Goal: Information Seeking & Learning: Learn about a topic

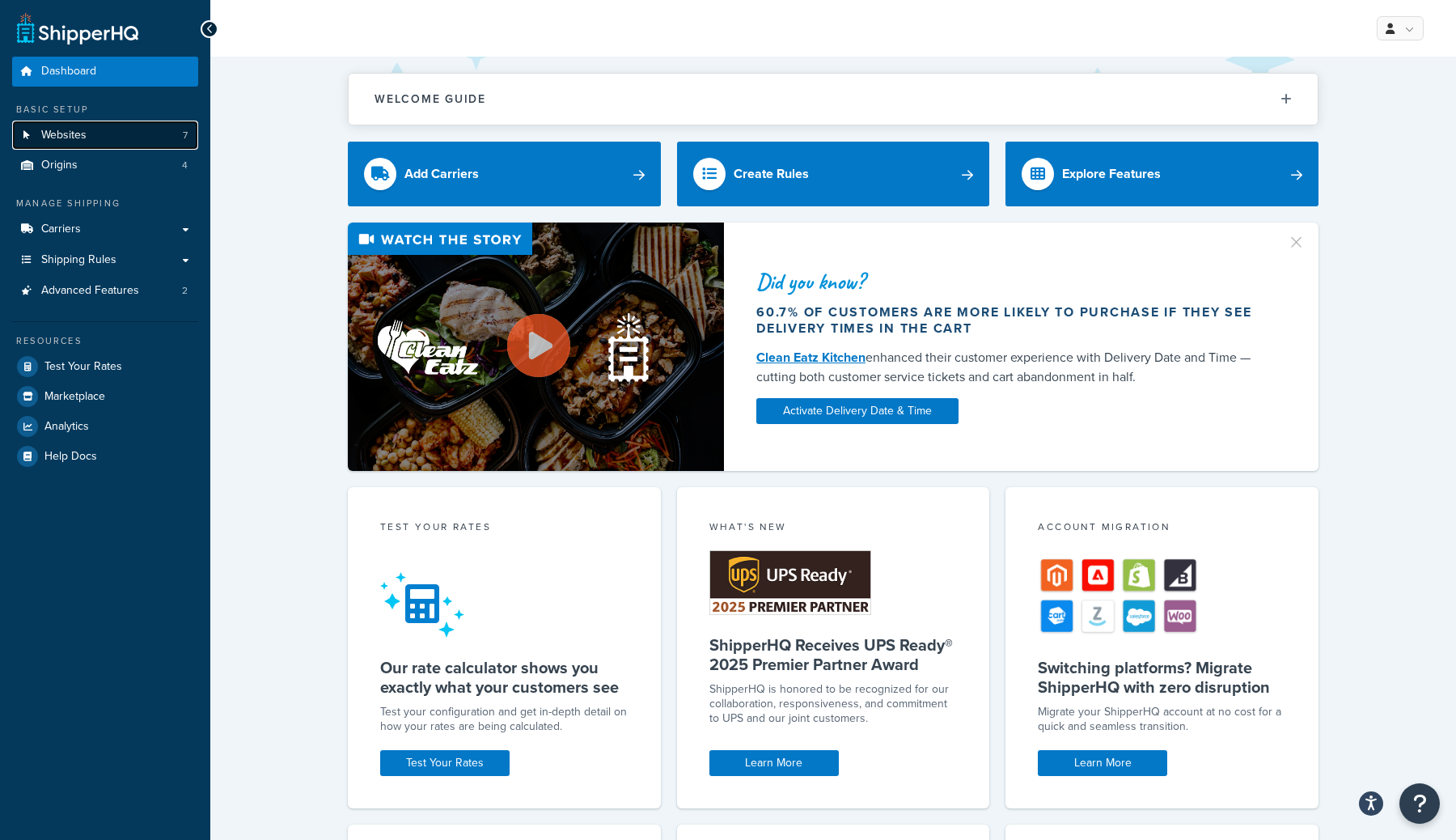
click at [117, 135] on link "Websites 7" at bounding box center [105, 136] width 186 height 30
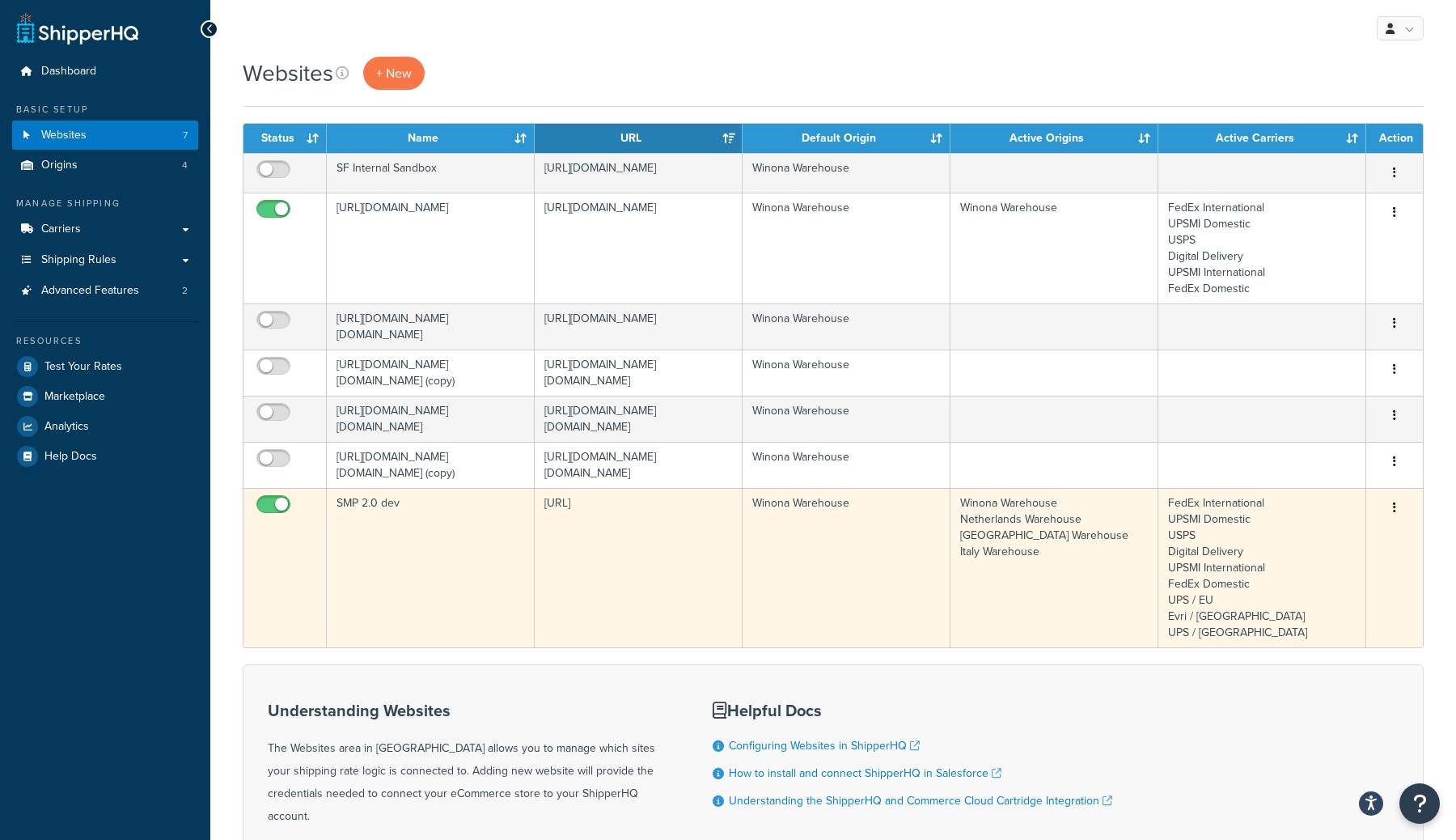
click at [400, 616] on td "SMP 2.0 dev" at bounding box center [431, 568] width 208 height 159
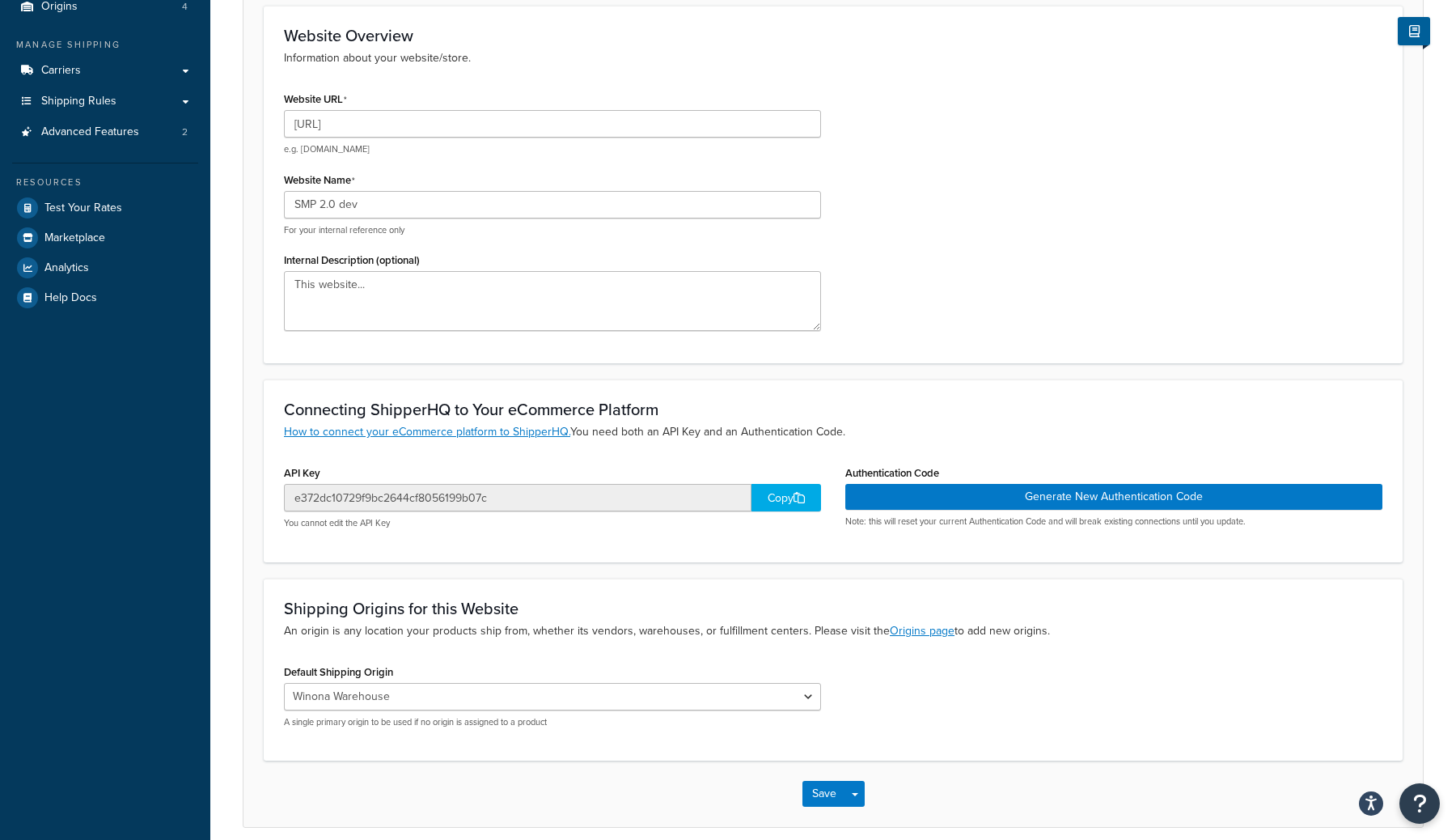
scroll to position [229, 0]
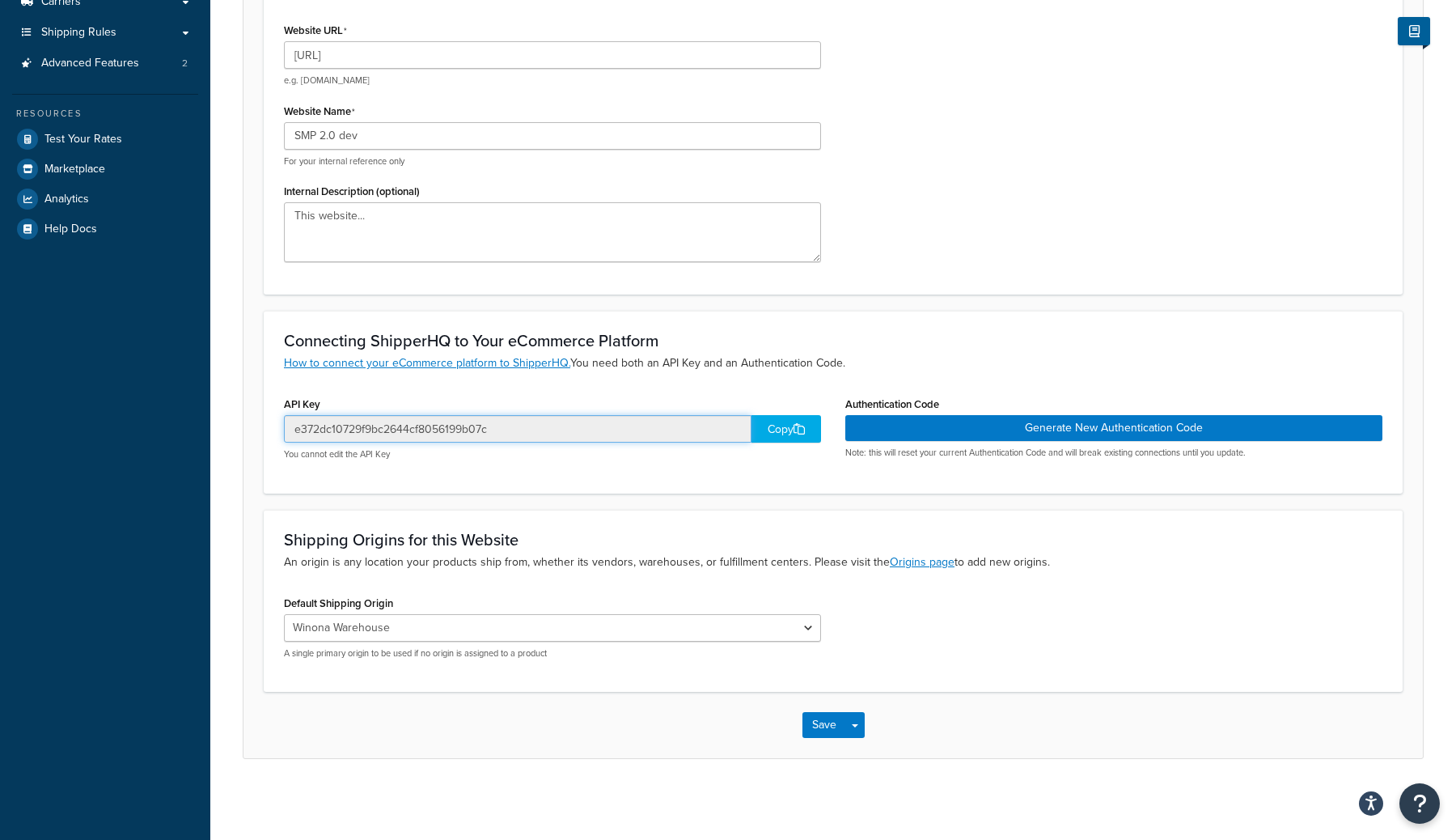
drag, startPoint x: 293, startPoint y: 427, endPoint x: 504, endPoint y: 432, distance: 211.1
click at [504, 432] on input "e372dc10729f9bc2644cf8056199b07c" at bounding box center [518, 428] width 468 height 28
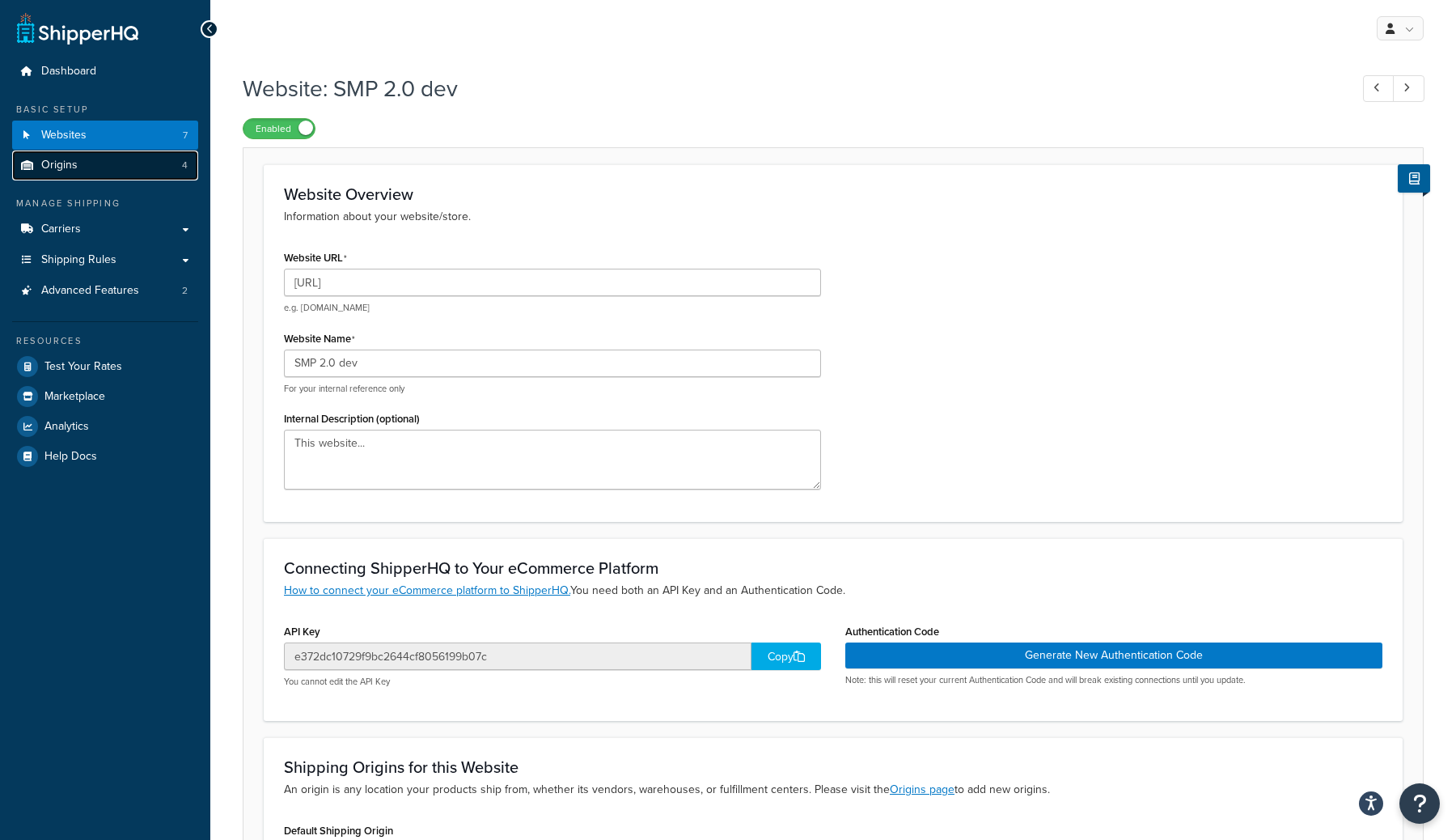
click at [108, 156] on link "Origins 4" at bounding box center [105, 166] width 186 height 30
click at [83, 155] on link "Origins 4" at bounding box center [105, 166] width 186 height 30
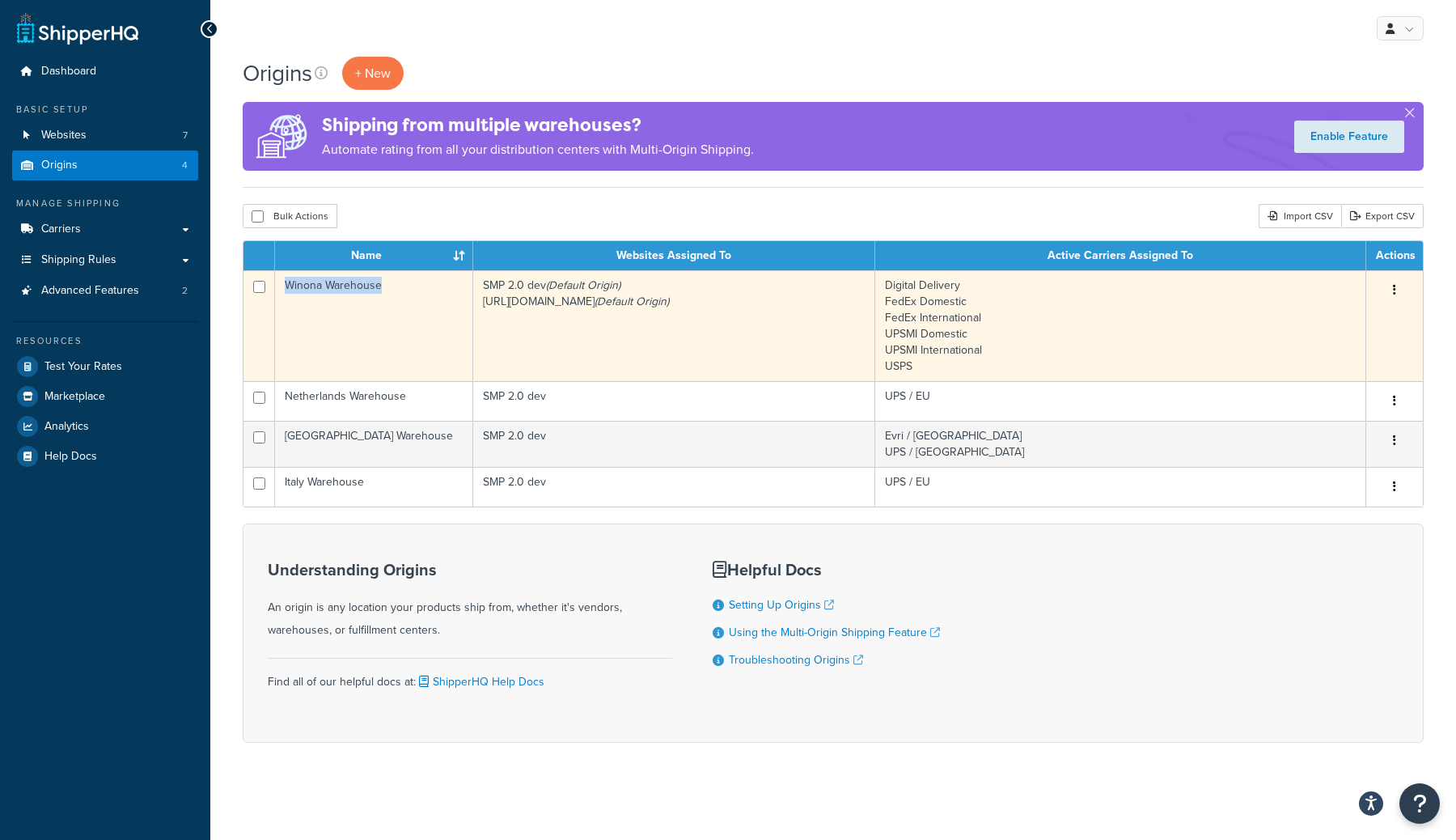
copy td "Winona Warehouse"
drag, startPoint x: 299, startPoint y: 288, endPoint x: 403, endPoint y: 290, distance: 104.0
click at [403, 290] on td "Winona Warehouse" at bounding box center [373, 326] width 198 height 110
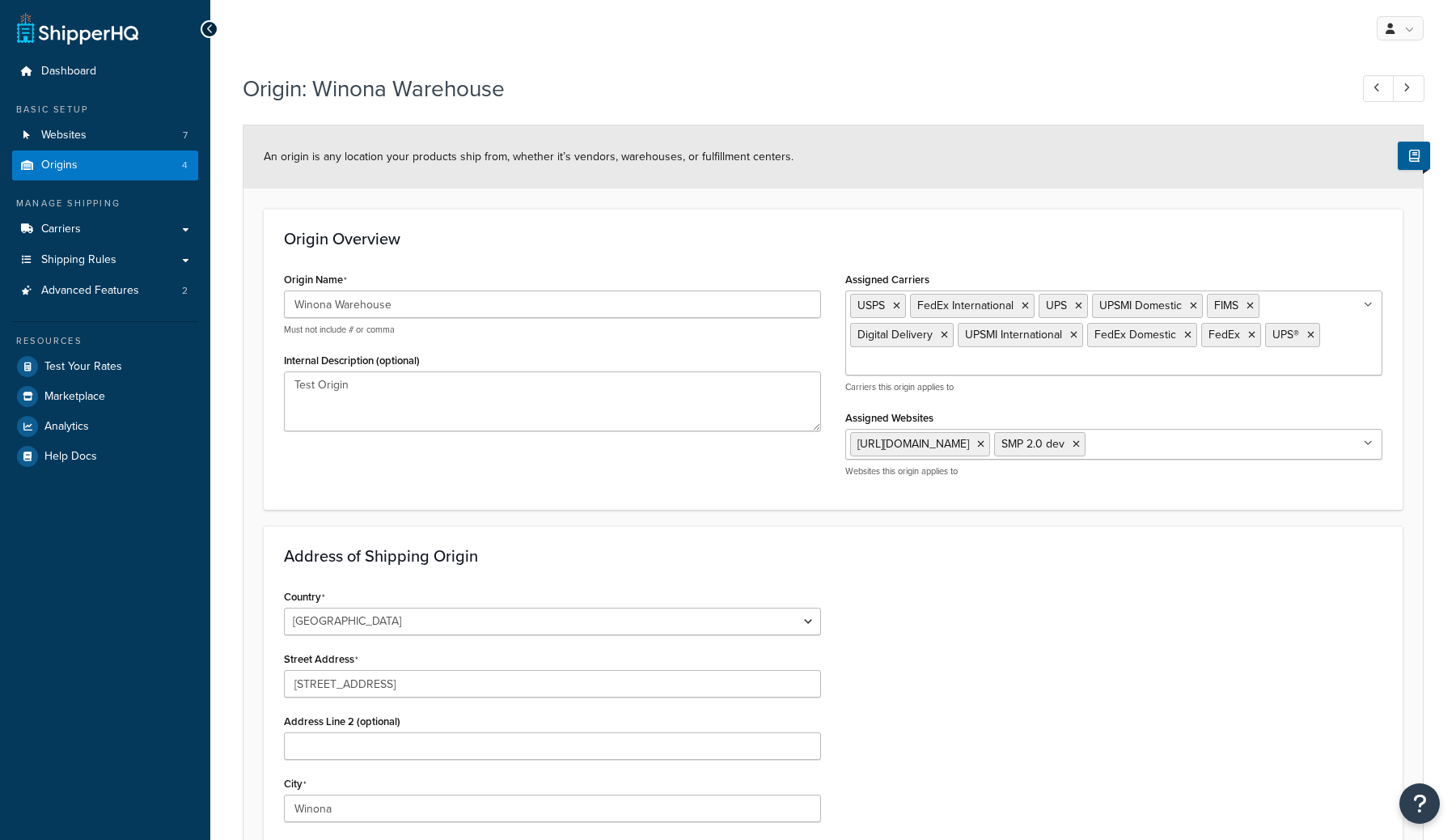
select select "23"
click at [106, 87] on ul "Dashboard Basic Setup Websites 7 Origins 4 Manage Shipping Carriers Carriers Al…" at bounding box center [105, 263] width 186 height 414
click at [108, 77] on link "Dashboard" at bounding box center [105, 72] width 186 height 30
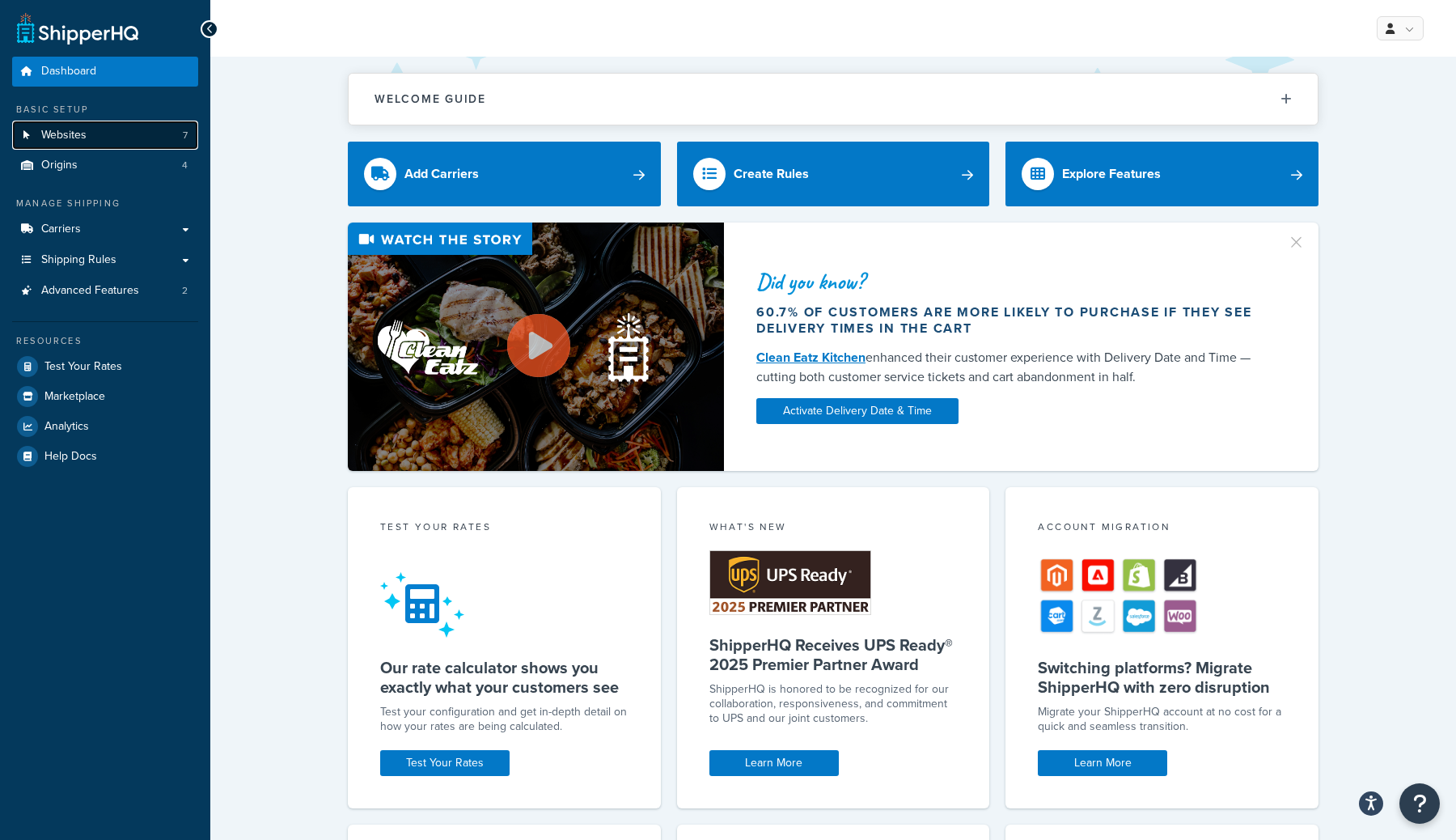
click at [110, 132] on link "Websites 7" at bounding box center [105, 136] width 186 height 30
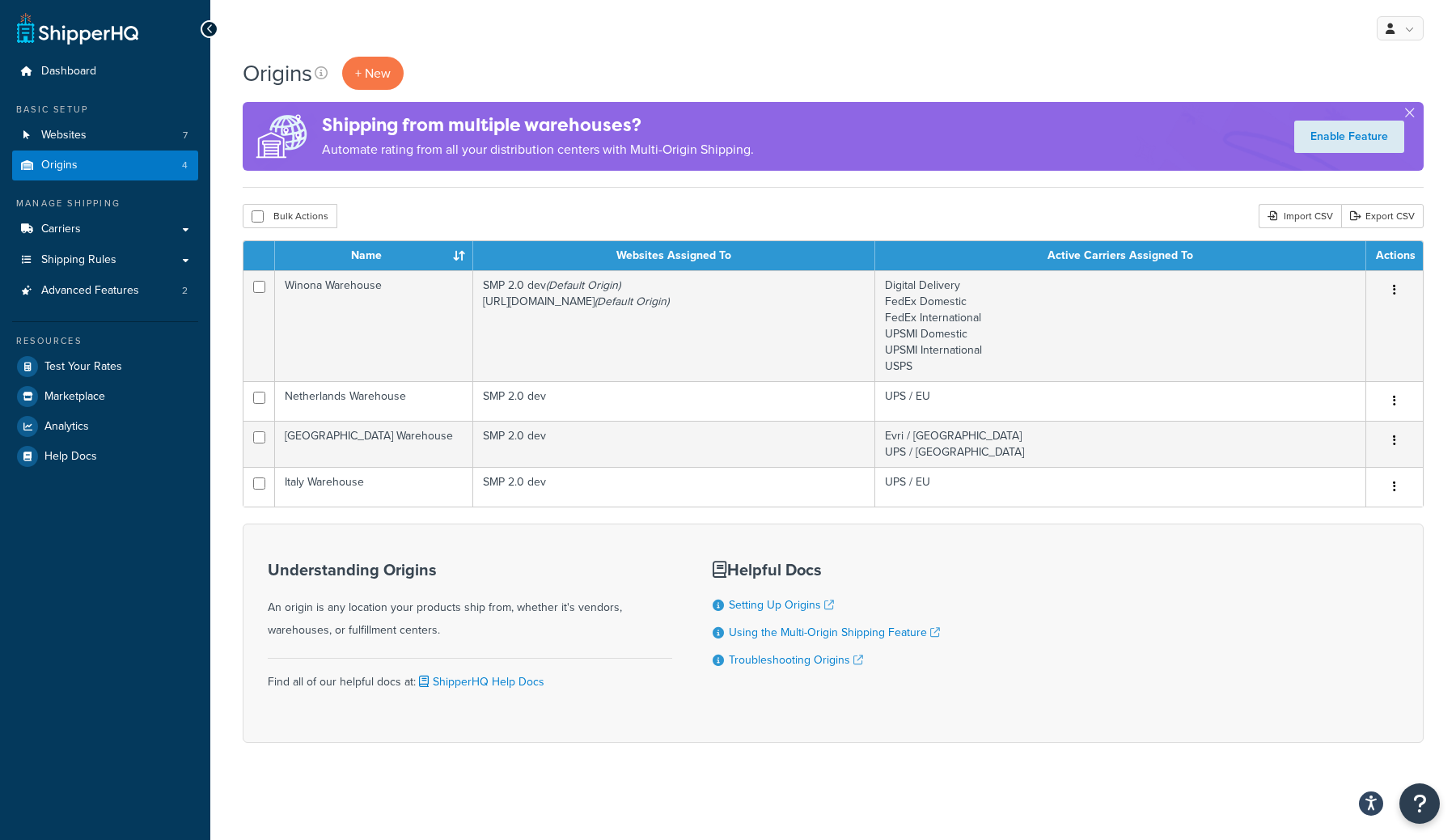
click at [339, 136] on h4 "Shipping from multiple warehouses?" at bounding box center [538, 125] width 432 height 27
drag, startPoint x: 380, startPoint y: 125, endPoint x: 502, endPoint y: 118, distance: 122.2
click at [502, 118] on h4 "Shipping from multiple warehouses?" at bounding box center [538, 125] width 432 height 27
drag, startPoint x: 402, startPoint y: 154, endPoint x: 447, endPoint y: 154, distance: 45.0
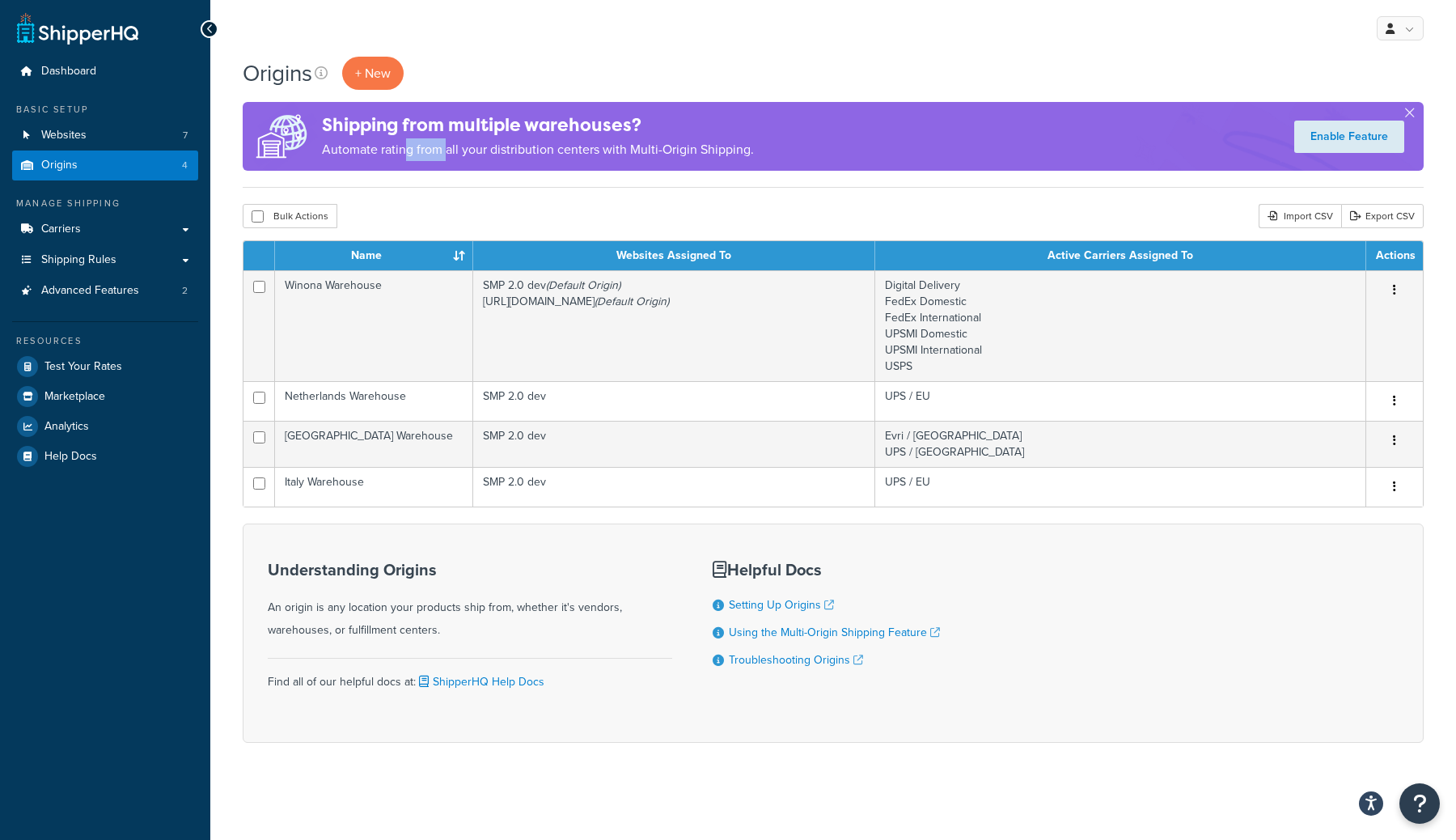
click at [446, 154] on p "Automate rating from all your distribution centers with Multi-Origin Shipping." at bounding box center [538, 149] width 432 height 23
click at [447, 154] on p "Automate rating from all your distribution centers with Multi-Origin Shipping." at bounding box center [538, 149] width 432 height 23
click at [133, 224] on link "Carriers" at bounding box center [105, 229] width 186 height 30
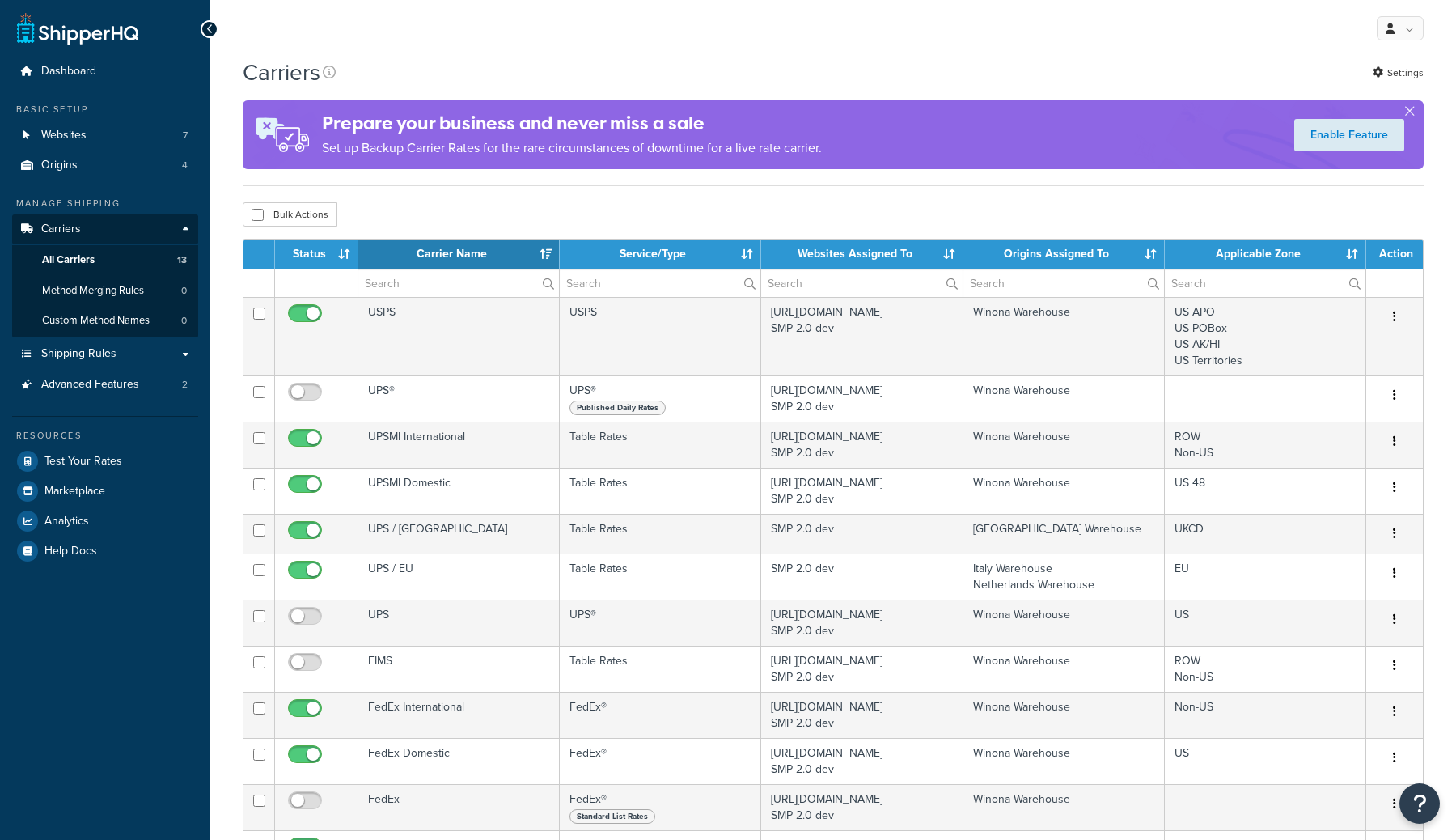
select select "15"
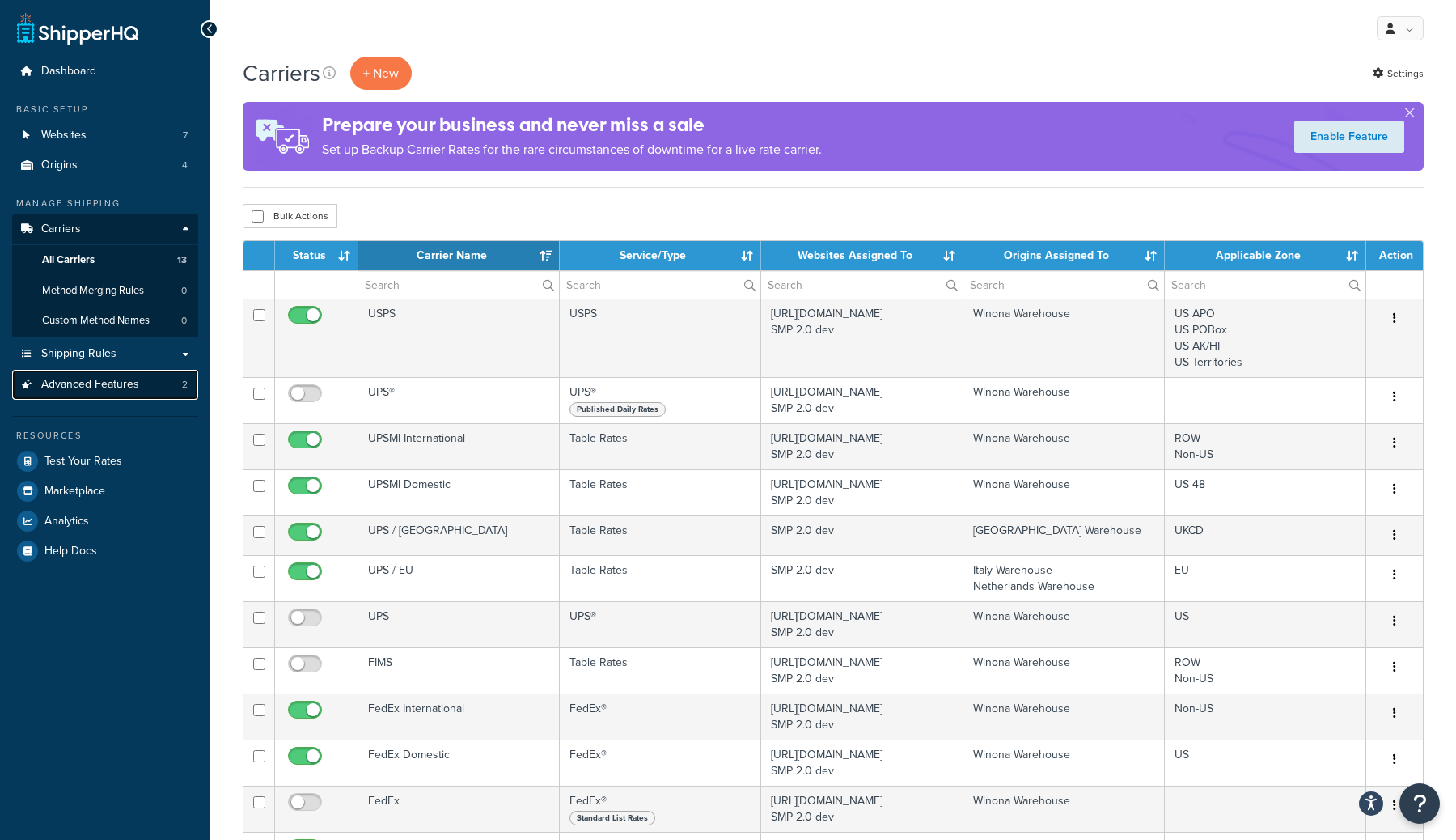
click at [103, 381] on span "Advanced Features" at bounding box center [90, 385] width 98 height 13
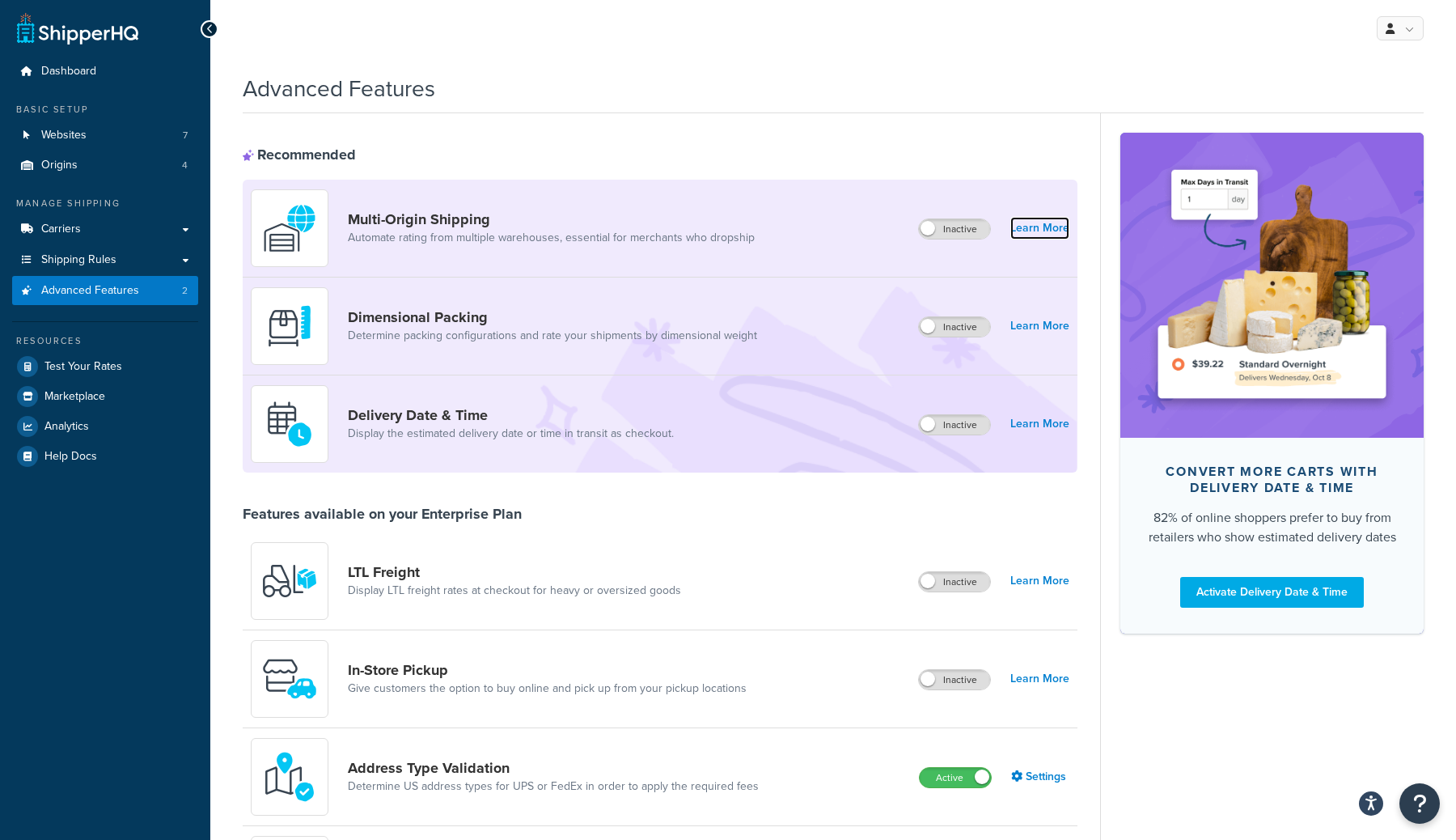
click at [1053, 229] on link "Learn More" at bounding box center [1040, 228] width 59 height 23
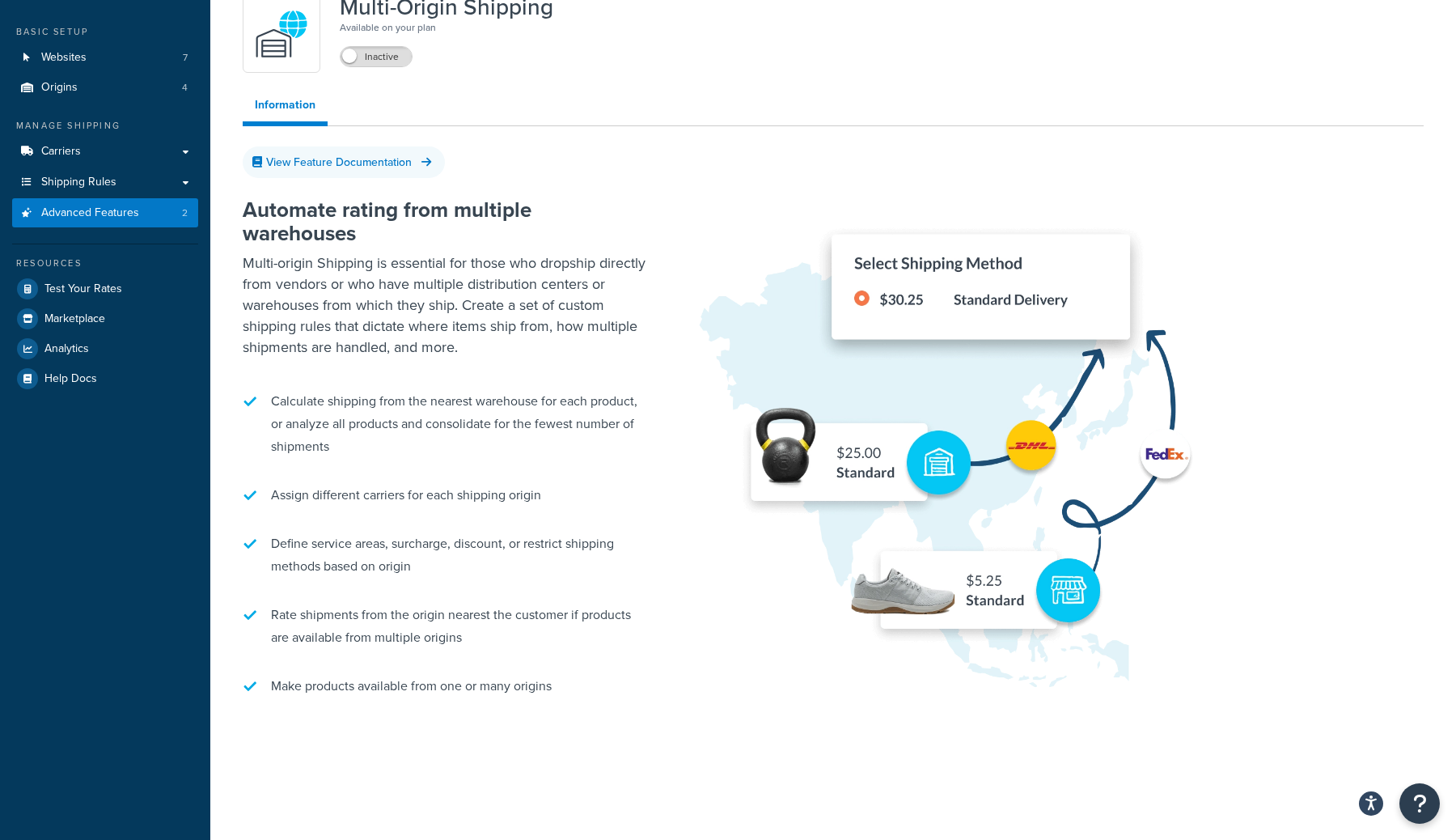
scroll to position [92, 0]
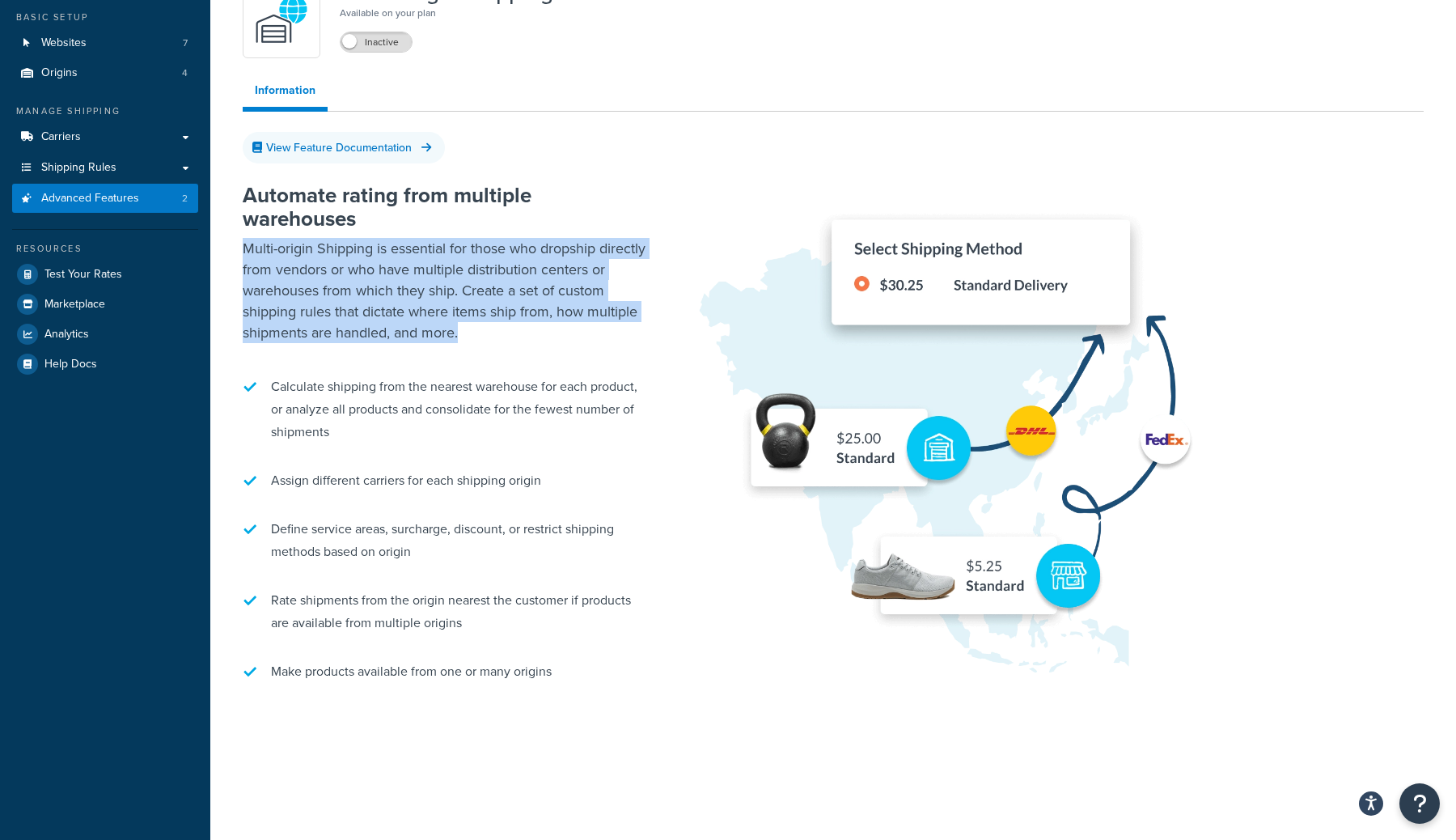
drag, startPoint x: 245, startPoint y: 240, endPoint x: 492, endPoint y: 329, distance: 262.5
click at [492, 329] on p "Multi-origin Shipping is essential for those who dropship directly from vendors…" at bounding box center [445, 290] width 405 height 105
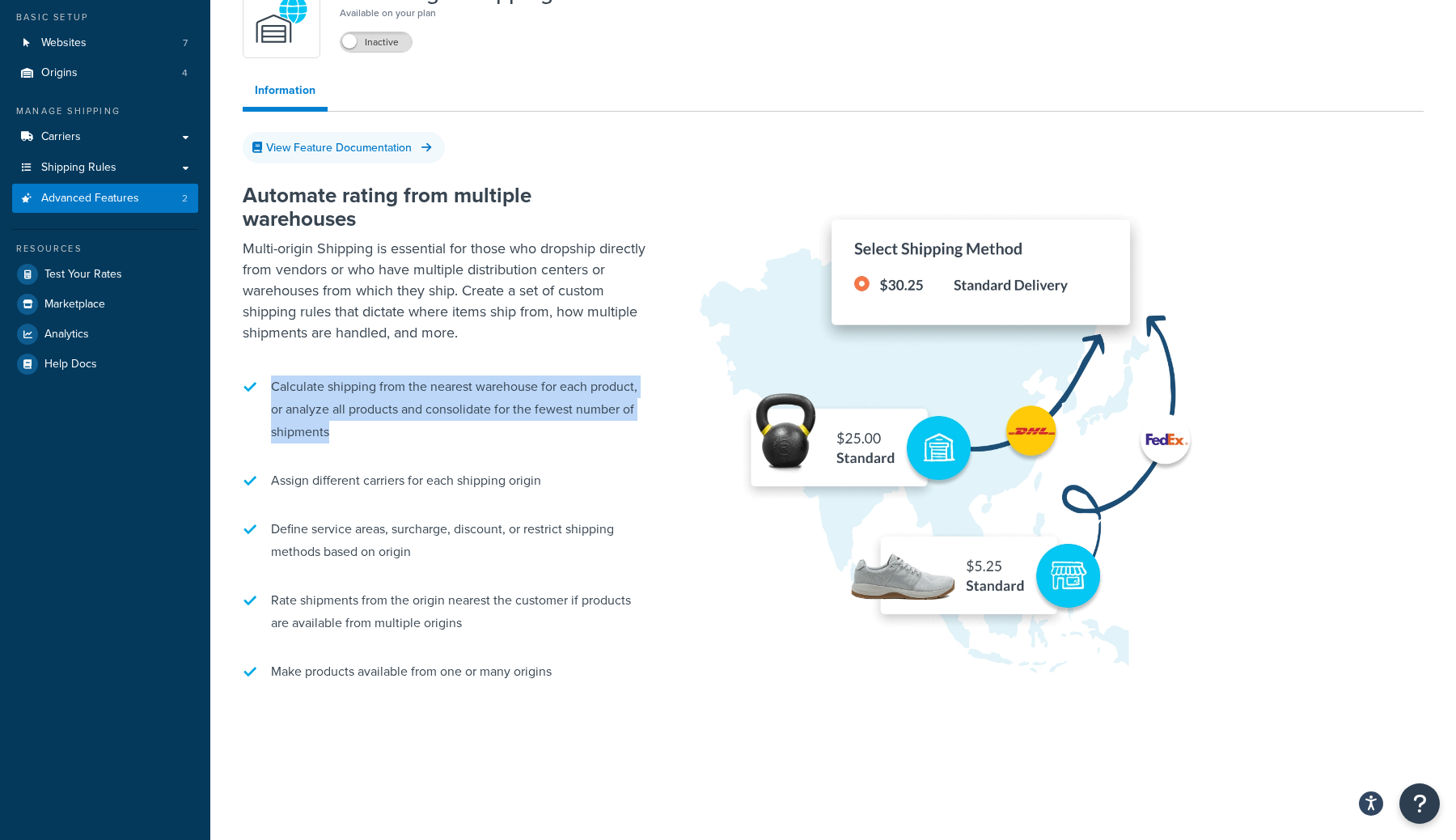
drag, startPoint x: 383, startPoint y: 372, endPoint x: 454, endPoint y: 443, distance: 100.4
click at [454, 443] on li "Calculate shipping from the nearest warehouse for each product, or analyze all …" at bounding box center [445, 410] width 405 height 84
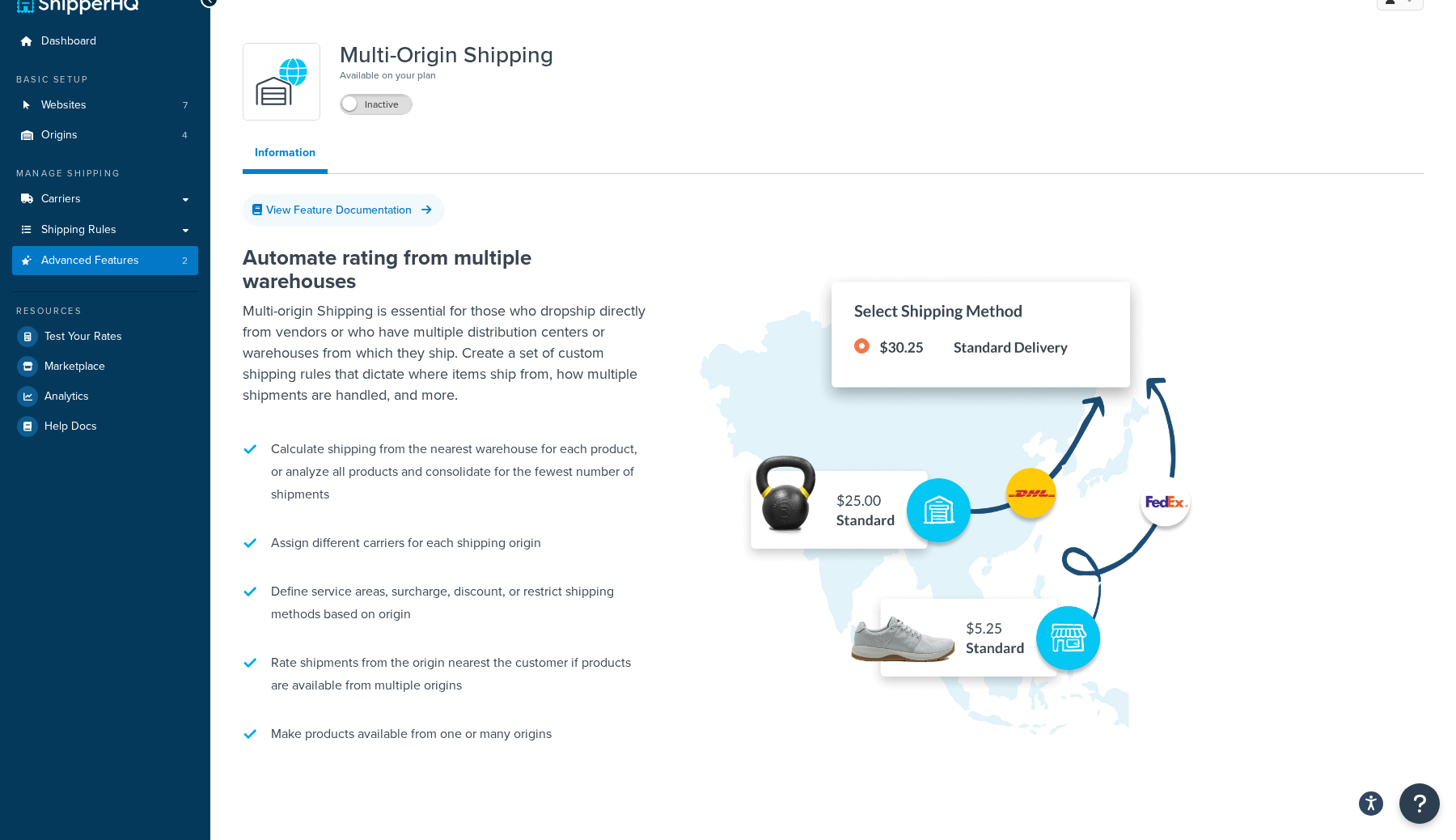
scroll to position [0, 0]
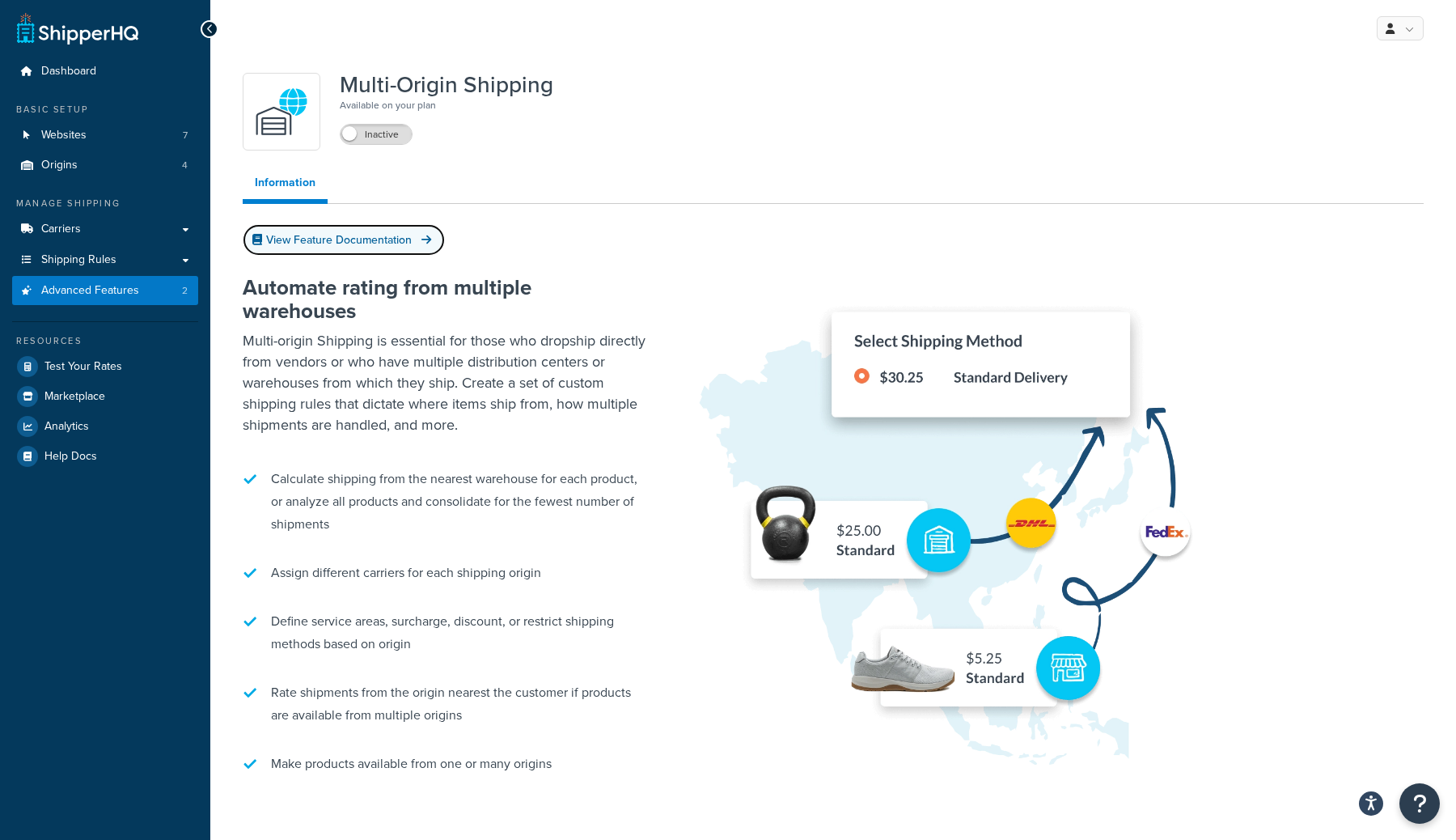
click at [365, 240] on link "View Feature Documentation" at bounding box center [344, 240] width 202 height 31
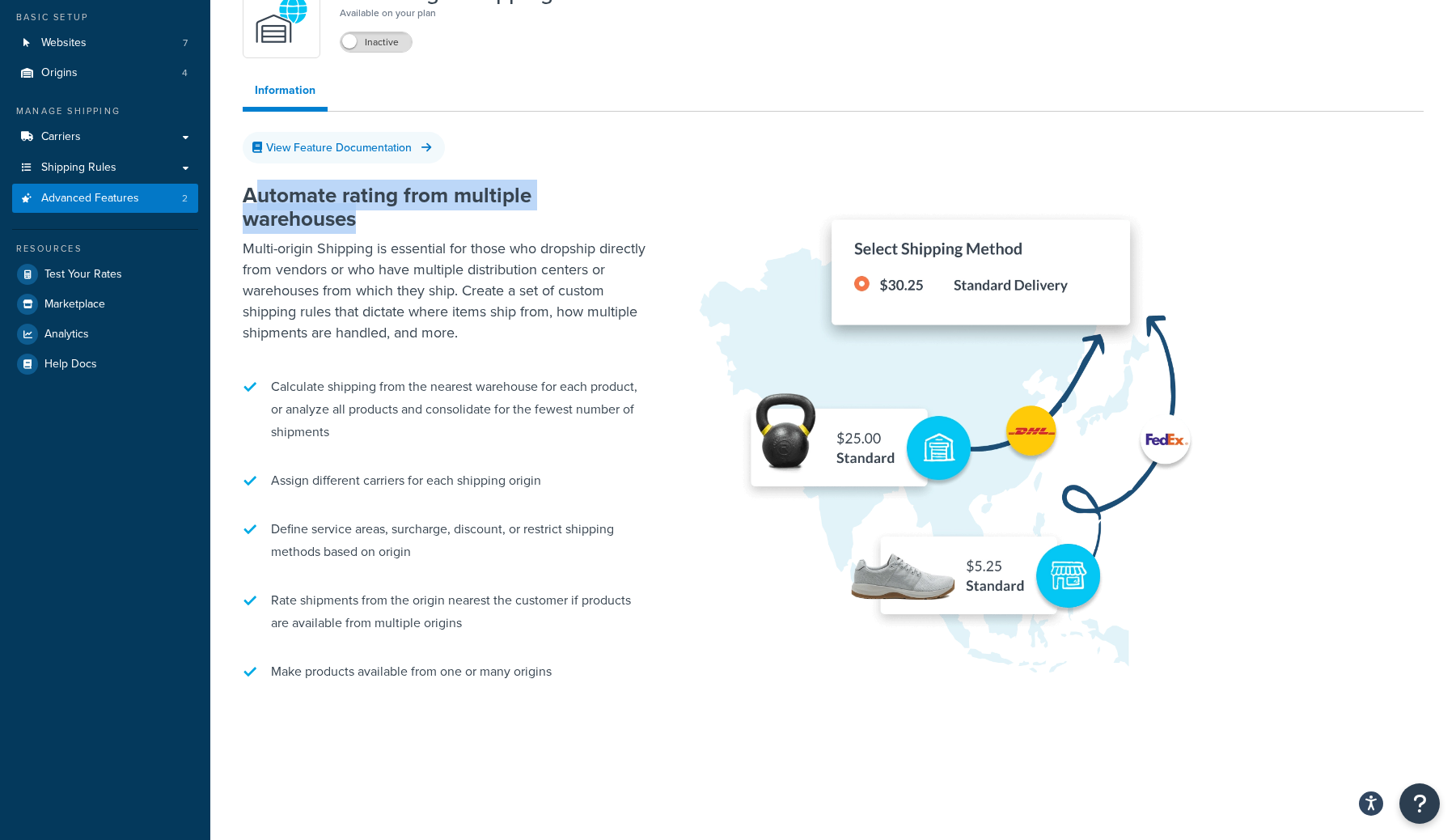
drag, startPoint x: 255, startPoint y: 201, endPoint x: 399, endPoint y: 213, distance: 144.5
click at [399, 213] on h2 "Automate rating from multiple warehouses" at bounding box center [445, 207] width 405 height 46
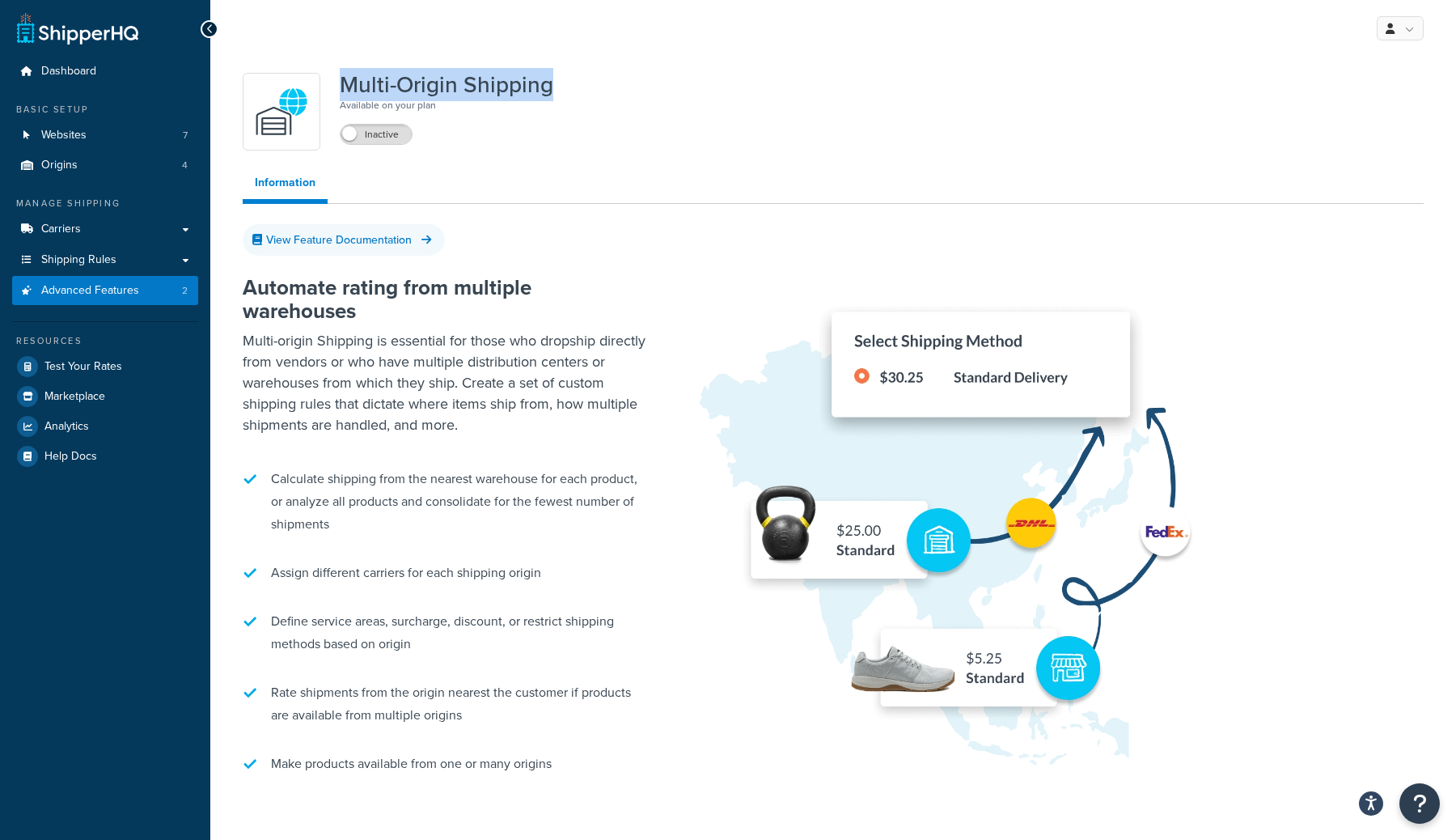
drag, startPoint x: 345, startPoint y: 84, endPoint x: 560, endPoint y: 91, distance: 215.1
click at [560, 91] on div "Multi-Origin Shipping Available on your plan Inactive" at bounding box center [833, 111] width 1181 height 78
drag, startPoint x: 567, startPoint y: 84, endPoint x: 333, endPoint y: 74, distance: 234.2
click at [333, 74] on div "Multi-Origin Shipping Available on your plan Inactive" at bounding box center [833, 111] width 1181 height 78
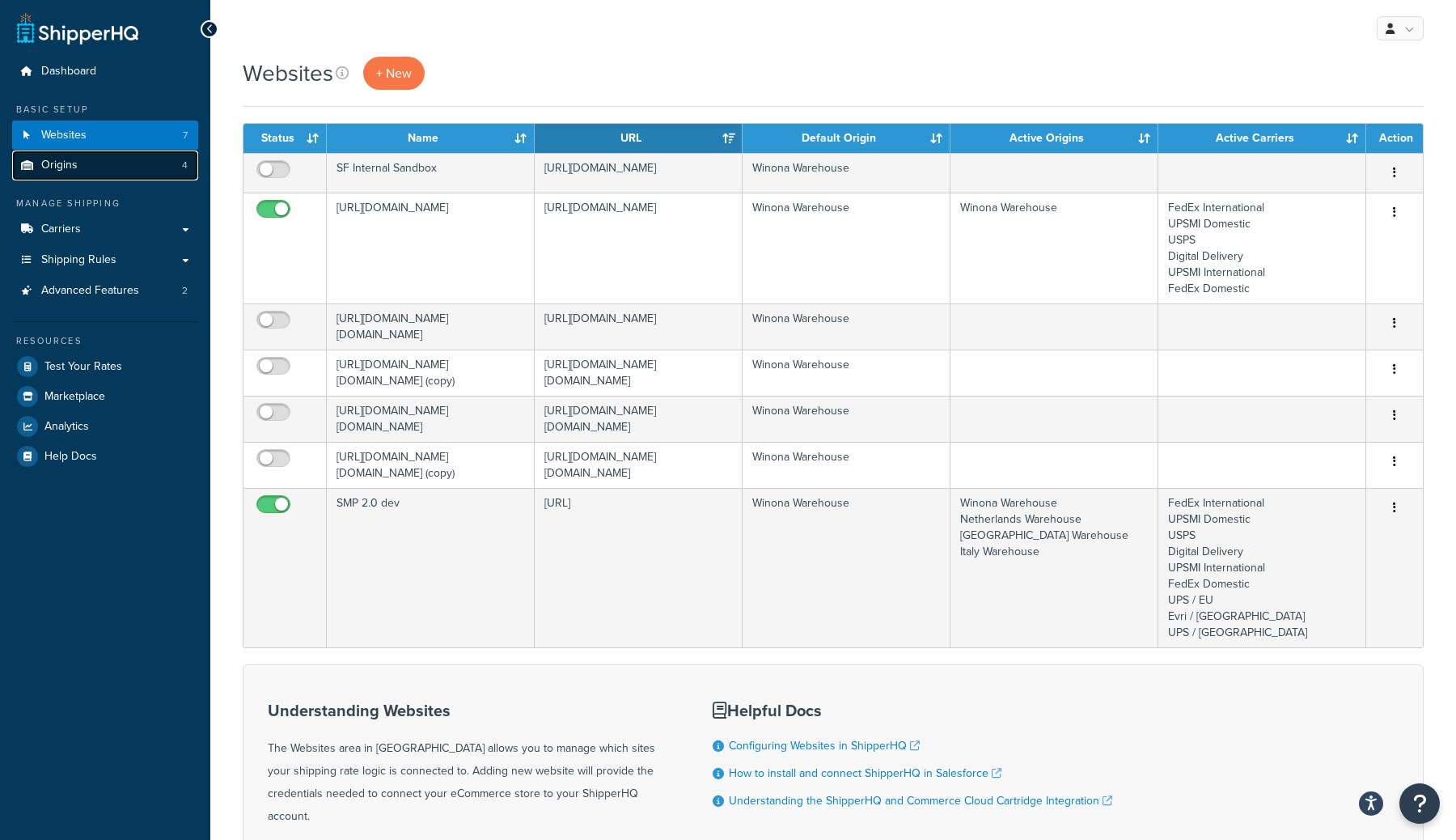
click at [112, 179] on link "Origins 4" at bounding box center [105, 166] width 186 height 30
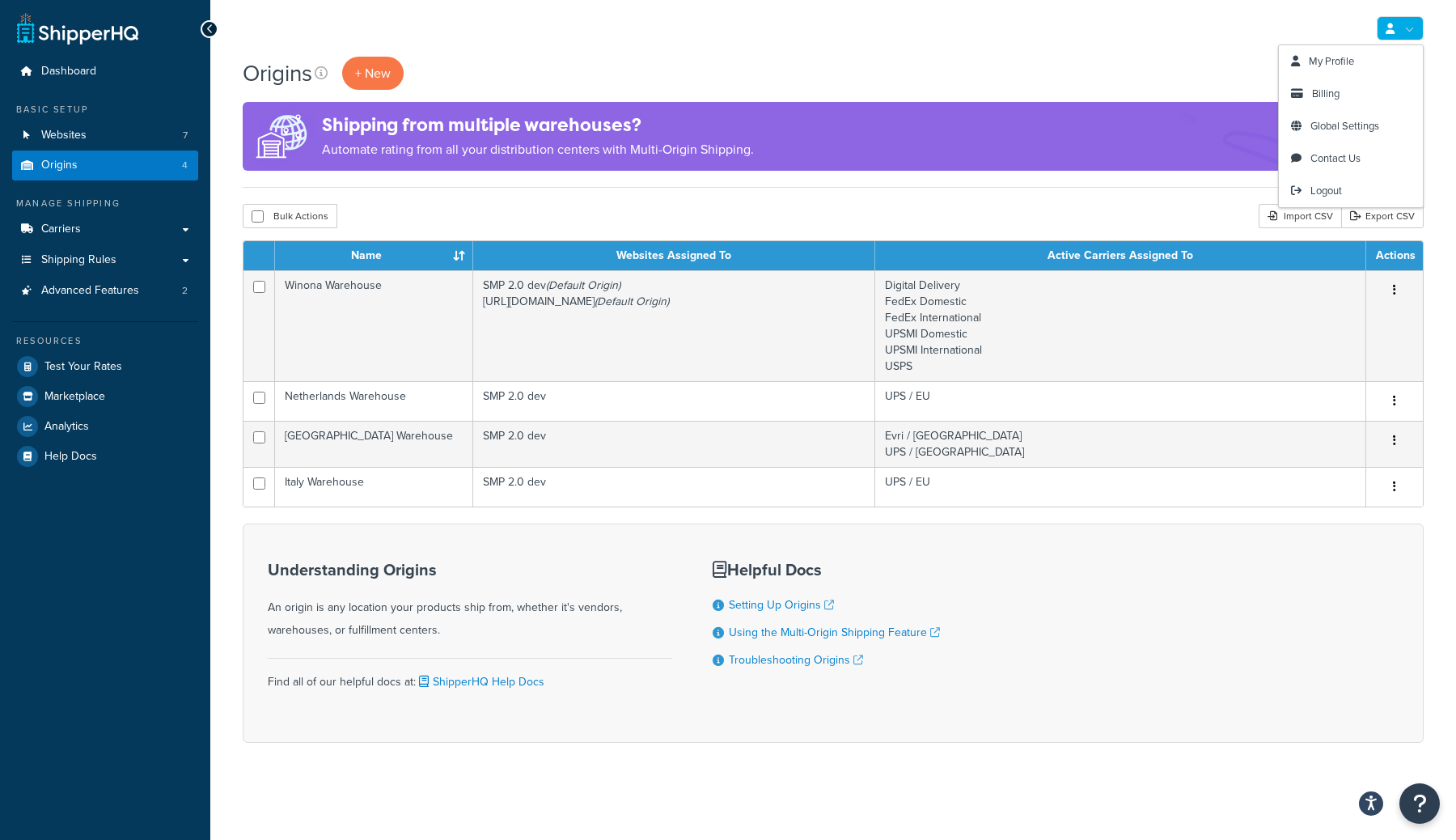
click at [1410, 30] on link at bounding box center [1400, 28] width 47 height 24
click at [1364, 182] on link "Logout" at bounding box center [1351, 191] width 144 height 32
